Goal: Use online tool/utility: Utilize a website feature to perform a specific function

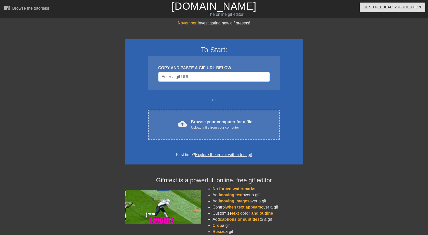
click at [222, 77] on input "Username" at bounding box center [214, 77] width 112 height 10
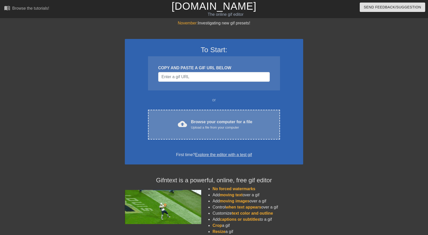
click at [220, 134] on div "cloud_upload Browse your computer for a file Upload a file from your computer C…" at bounding box center [214, 125] width 132 height 30
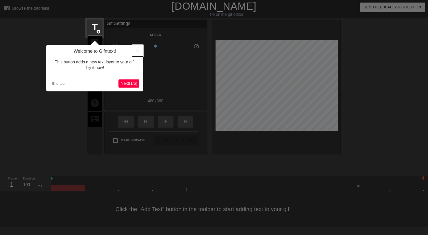
click at [137, 50] on icon "Close" at bounding box center [138, 51] width 4 height 4
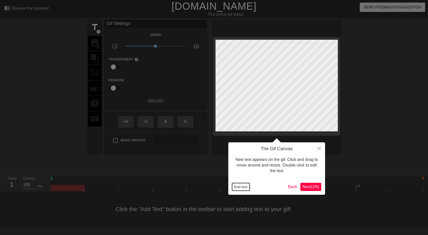
click at [243, 186] on button "End tour" at bounding box center [241, 187] width 18 height 8
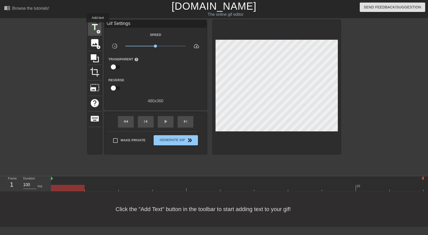
click at [98, 26] on span "title" at bounding box center [95, 27] width 10 height 10
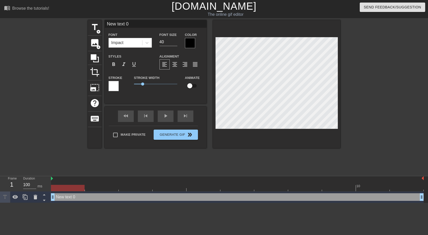
scroll to position [0, 1]
type input "I"
type textarea "I"
type input "IT"
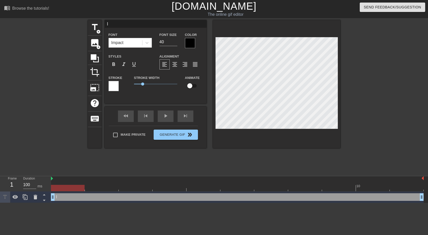
type textarea "IT"
type input "IT'"
type textarea "IT'"
type input "IT'S"
type textarea "IT'S"
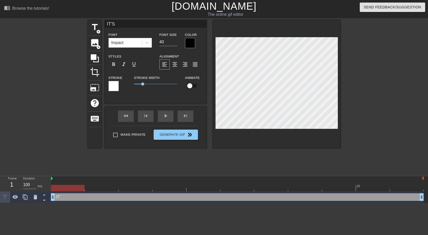
type input "IT'S"
type textarea "IT'S"
type input "IT'S G"
type textarea "IT'S G"
type input "IT'S GE"
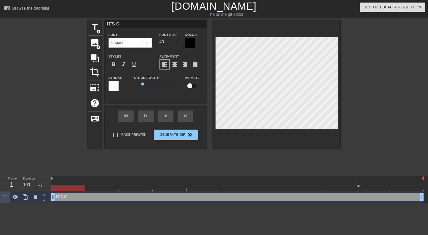
type textarea "IT'S GE"
type input "IT'S GET"
type textarea "IT'S GET"
type input "IT'S GETT"
type textarea "IT'S GETT"
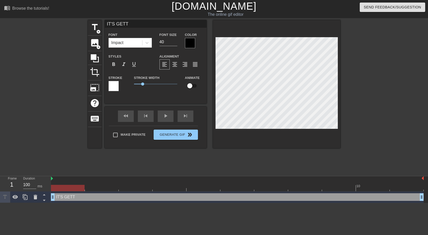
type input "IT'S GETTI"
type textarea "IT'S GETTI"
type input "IT'S GETTIN"
type textarea "IT'S GETTIN"
type input "IT'S GETTING"
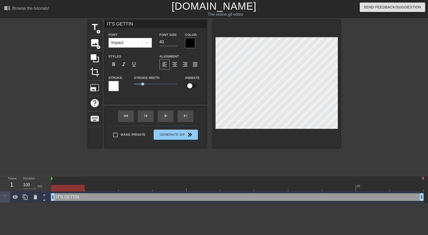
type textarea "IT'S GETTING"
type input "IT'S GETTING"
type textarea "IT'S GETTING"
type input "IT'S GETTING H"
type textarea "IT'S GETTING H"
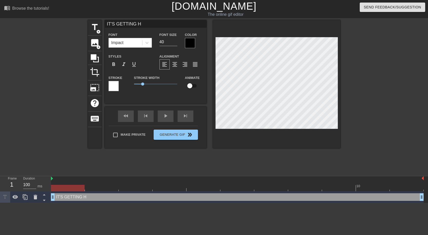
type input "IT'S GETTING HO"
type textarea "IT'S GETTING HO"
type input "IT'S GETTING HOT"
type textarea "IT'S GETTING HOT"
type input "IT'S GETTING HOT"
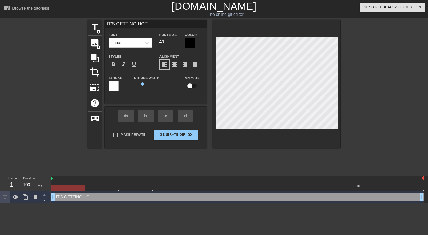
type textarea "IT'S GETTING HOT"
type input "IT'S GETTING HOT I"
type textarea "IT'S GETTING HOT I"
type input "IT'S GETTING HOT IN"
type textarea "IT'S GETTING HOT IN"
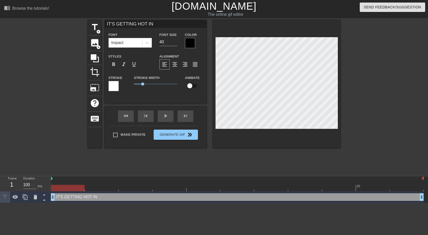
type input "IT'S GETTING HOT IN"
type textarea "IT'S GETTING HOT IN"
type input "IT'S GETTING HOT IN H"
type textarea "IT'S GETTING HOT IN H"
type input "IT'S GETTING HOT IN HE"
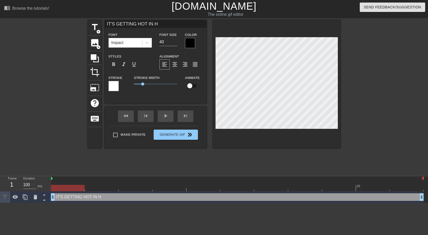
type textarea "IT'S GETTING HOT IN HE"
type input "IT'S GETTING HOT IN HER"
type textarea "IT'S GETTING HOT IN HER"
type input "IT'S GETTING HOT IN [PERSON_NAME]"
type textarea "IT'S GETTING HOT IN [PERSON_NAME]"
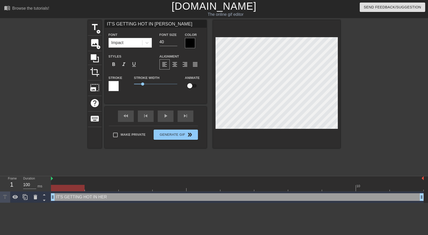
type input "IT'S GETTING HOT IN HERRE"
type textarea "IT'S GETTING HOT IN HERRE"
click at [192, 45] on div at bounding box center [190, 43] width 10 height 10
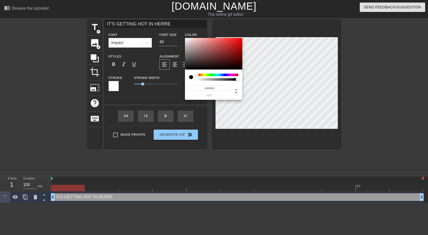
type input "0"
click at [199, 78] on div at bounding box center [217, 79] width 39 height 3
type input "1"
drag, startPoint x: 199, startPoint y: 78, endPoint x: 242, endPoint y: 78, distance: 43.3
click at [242, 78] on div "0 r 0 g 0 b 1 a" at bounding box center [213, 69] width 57 height 62
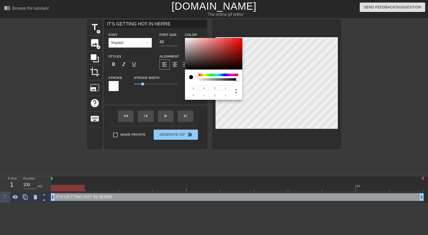
click at [196, 76] on div at bounding box center [213, 77] width 49 height 7
type input "234"
type input "223"
type input "238"
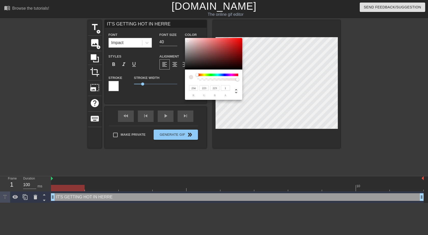
type input "228"
type input "242"
type input "239"
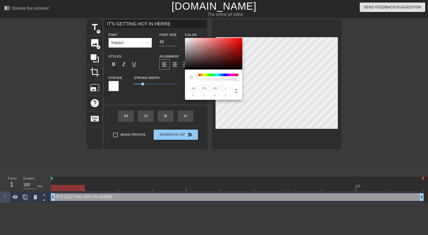
type input "248"
type input "252"
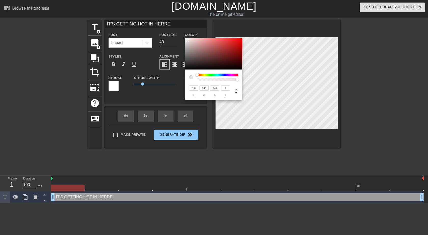
type input "252"
type input "254"
type input "255"
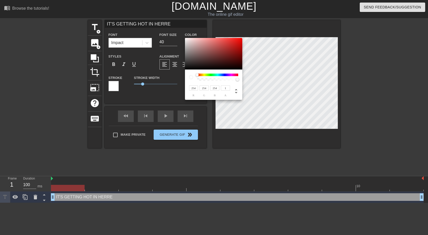
type input "255"
drag, startPoint x: 187, startPoint y: 40, endPoint x: 182, endPoint y: 38, distance: 6.0
click at [185, 38] on div at bounding box center [213, 54] width 57 height 32
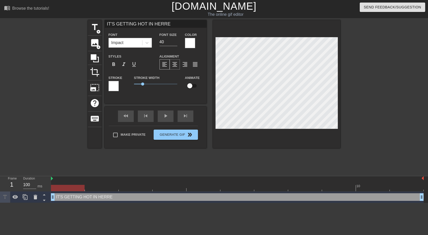
click at [176, 66] on span "format_align_center" at bounding box center [175, 64] width 6 height 6
drag, startPoint x: 143, startPoint y: 85, endPoint x: 135, endPoint y: 83, distance: 7.5
click at [135, 83] on span "0.2" at bounding box center [135, 83] width 3 height 3
click at [278, 22] on div at bounding box center [276, 84] width 127 height 128
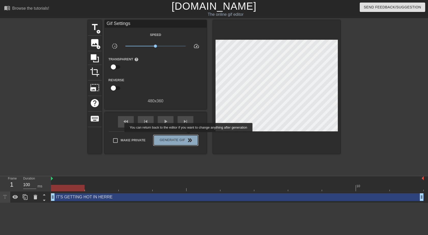
click at [188, 136] on button "Generate Gif double_arrow" at bounding box center [176, 140] width 44 height 10
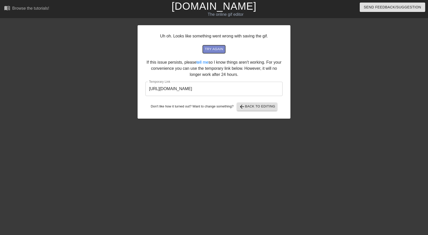
click at [217, 48] on span "try again" at bounding box center [214, 49] width 18 height 6
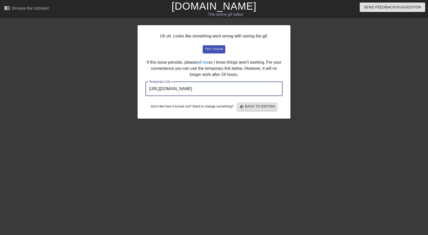
click at [217, 89] on input "[URL][DOMAIN_NAME]" at bounding box center [213, 89] width 137 height 14
